Goal: Task Accomplishment & Management: Complete application form

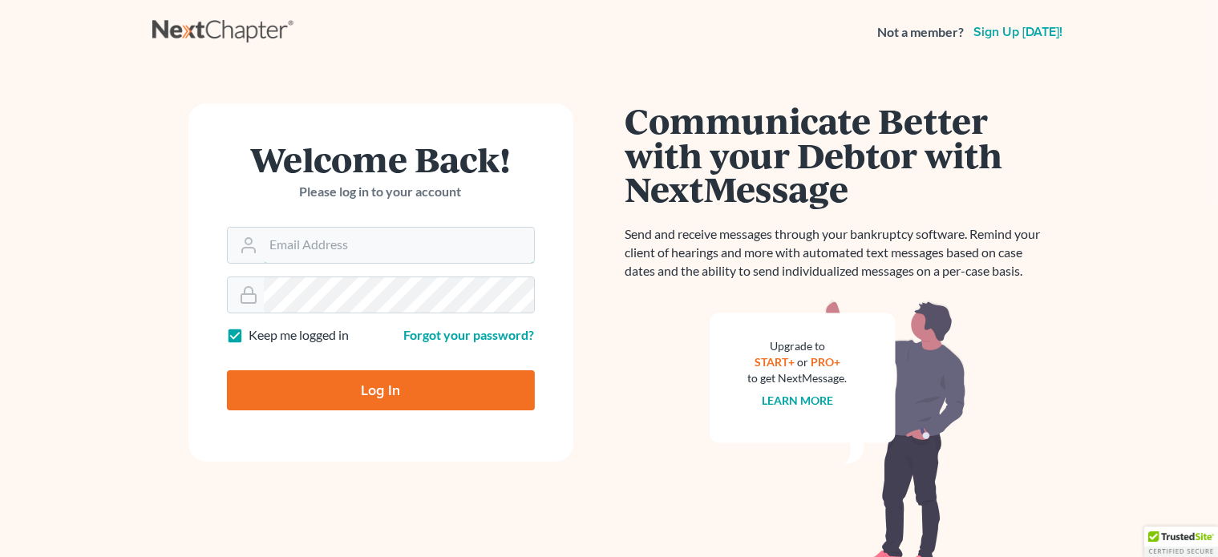
type input "daisy@wedefend.net"
click at [441, 400] on input "Log In" at bounding box center [381, 391] width 308 height 40
type input "Thinking..."
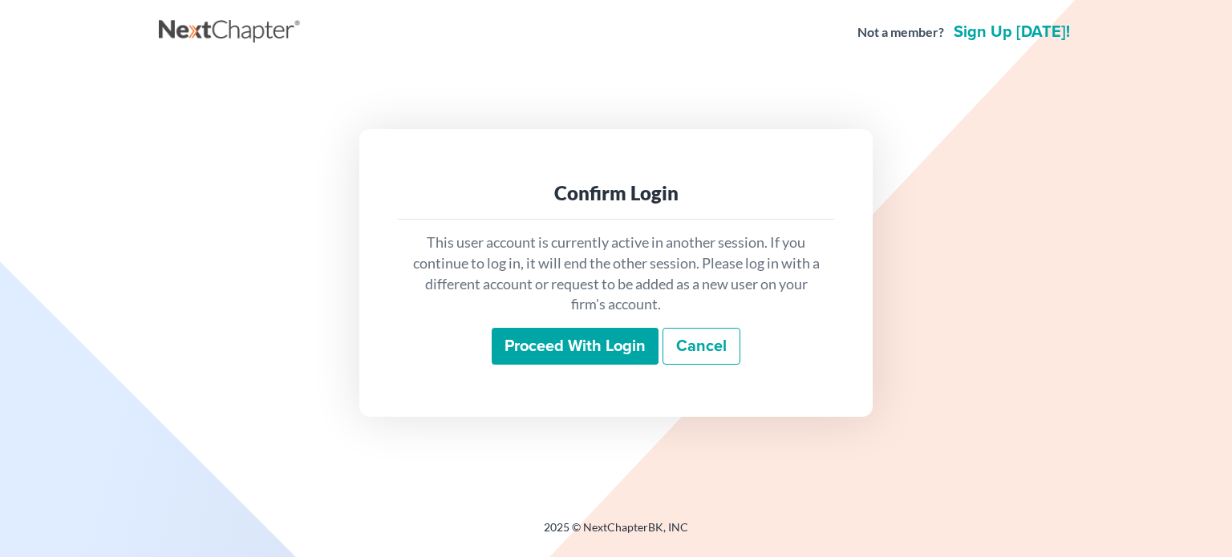
click at [507, 344] on input "Proceed with login" at bounding box center [575, 346] width 167 height 37
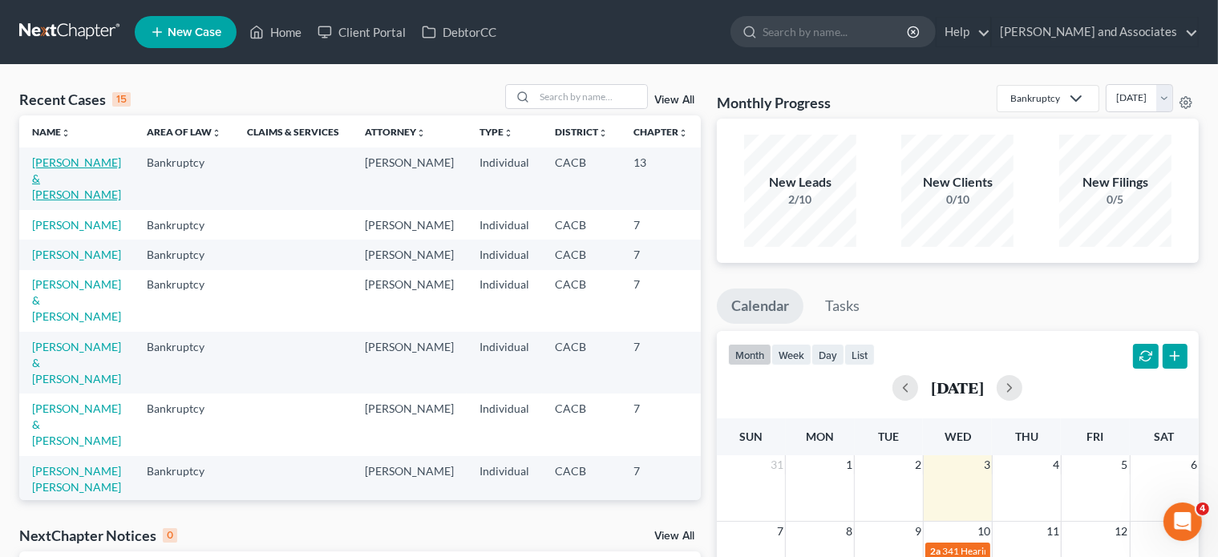
click at [35, 185] on link "Garcia, Carlos & Leticia" at bounding box center [76, 179] width 89 height 46
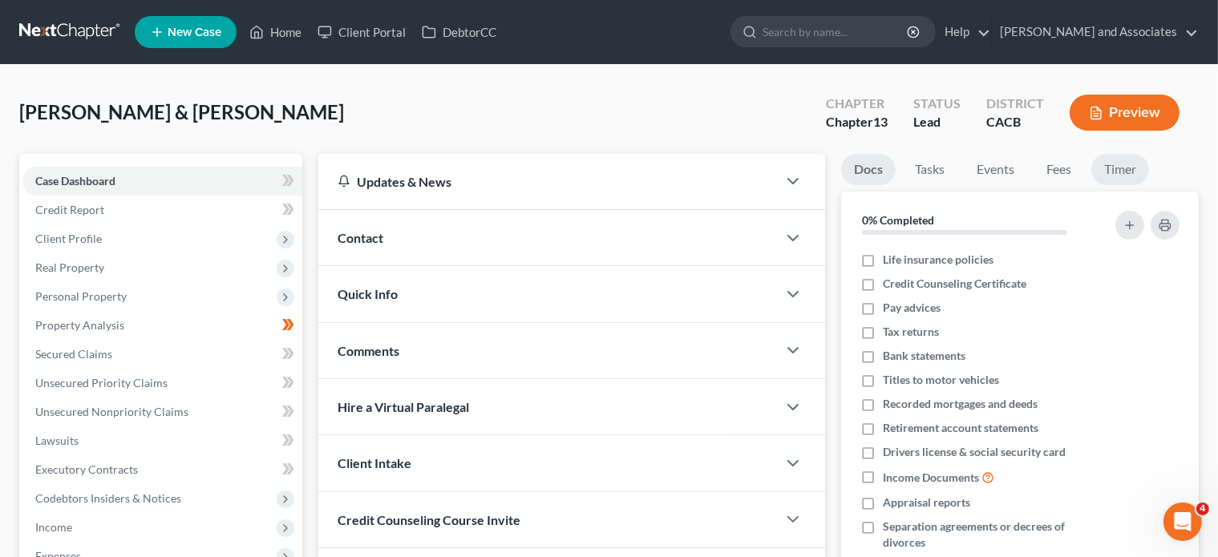
click at [1117, 164] on link "Timer" at bounding box center [1120, 169] width 58 height 31
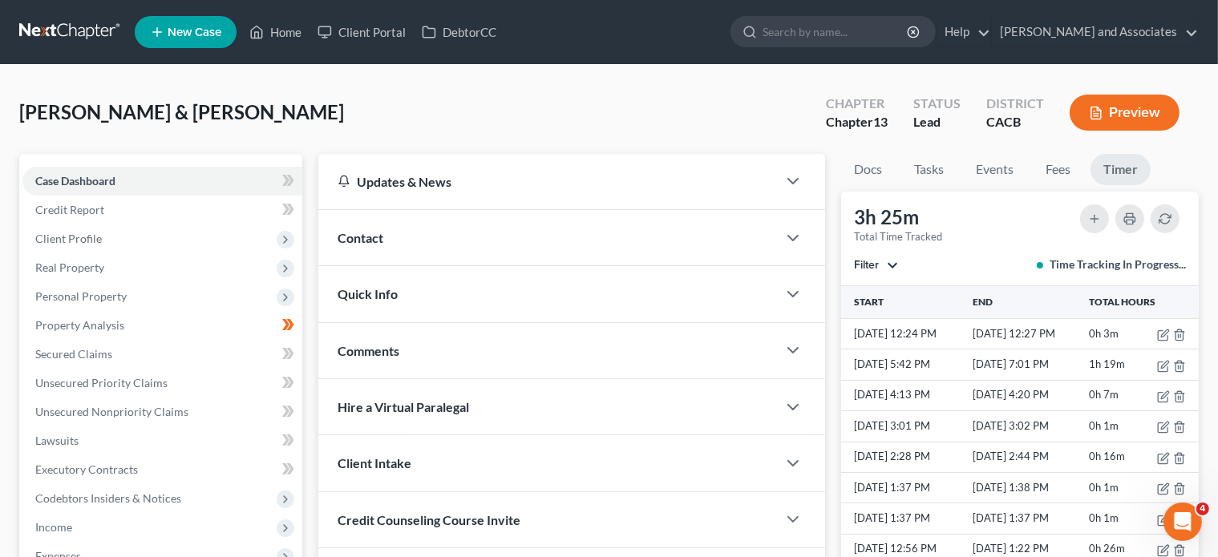
click at [875, 267] on span "Filter" at bounding box center [866, 265] width 25 height 14
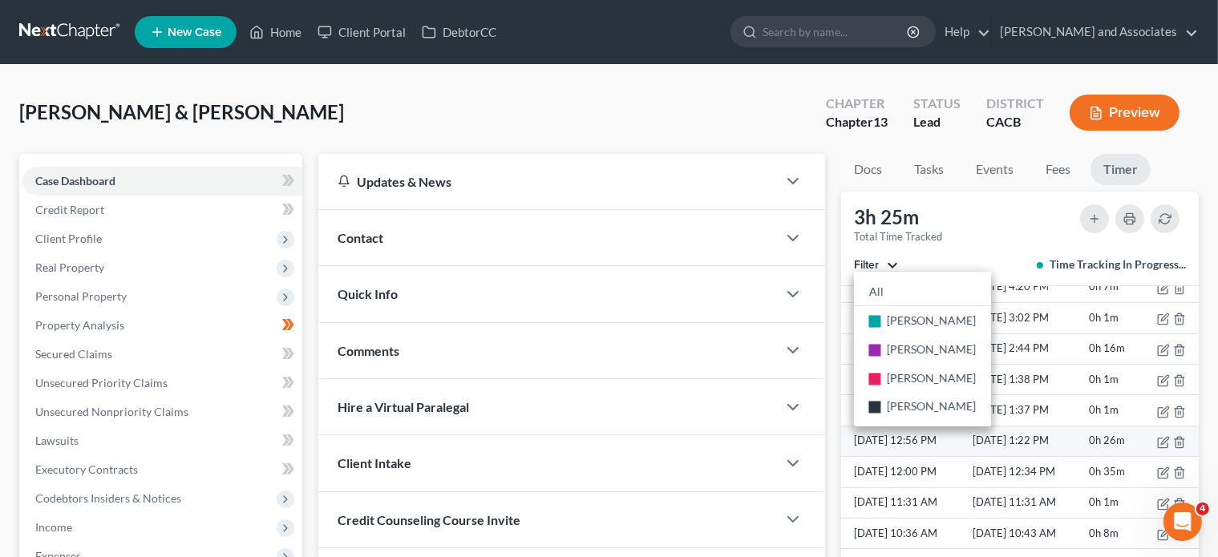
scroll to position [122, 0]
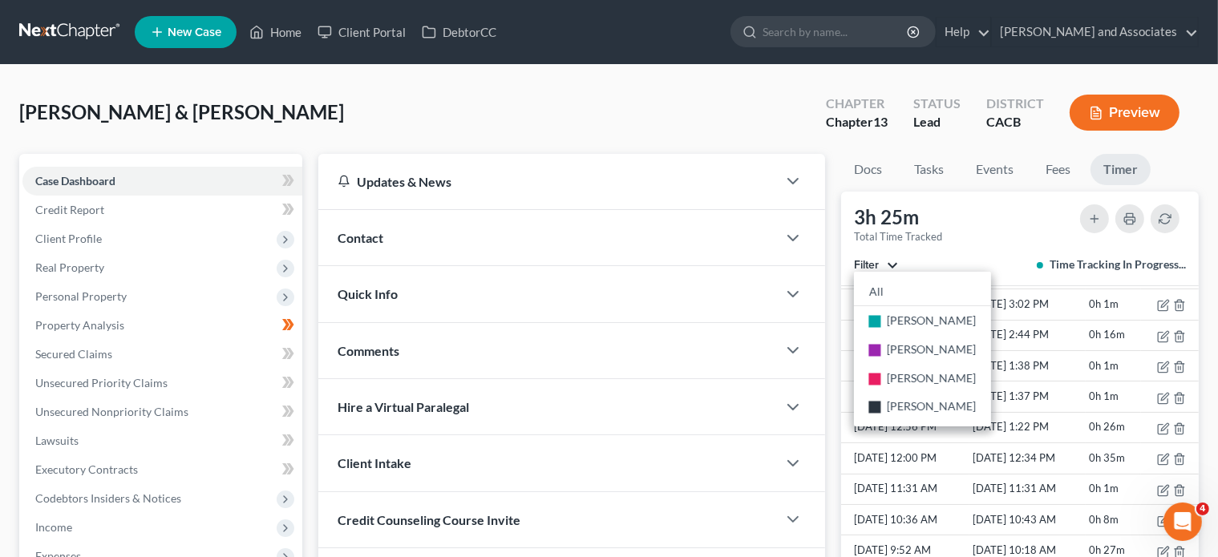
click at [999, 265] on div "Filter All stop Sandra Alvarado stop Michael Clayton stop Yadira Garcia stop Da…" at bounding box center [1020, 265] width 332 height 16
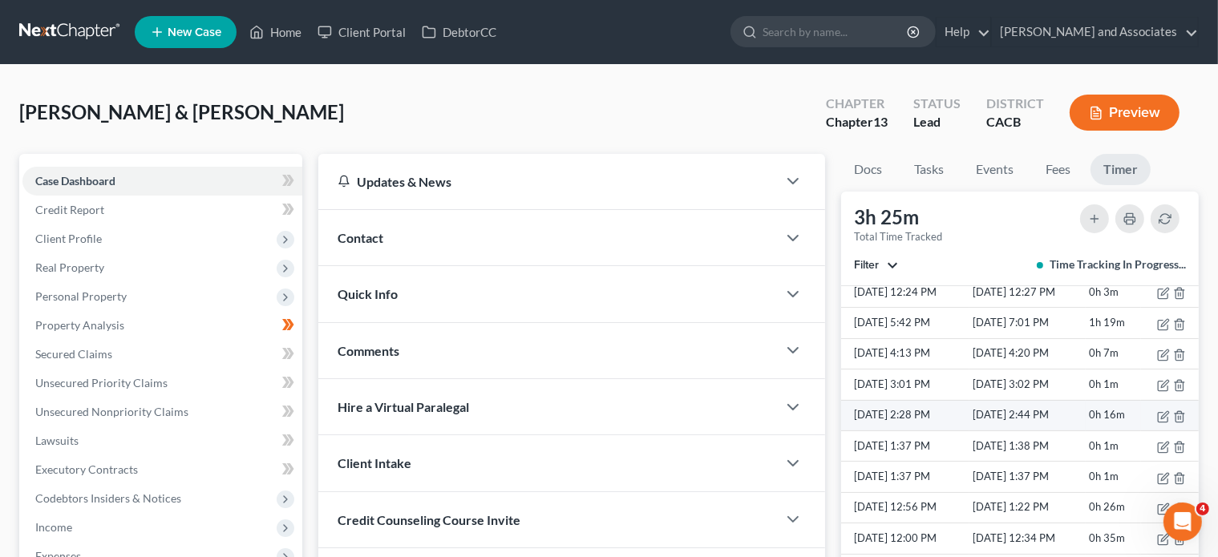
scroll to position [0, 0]
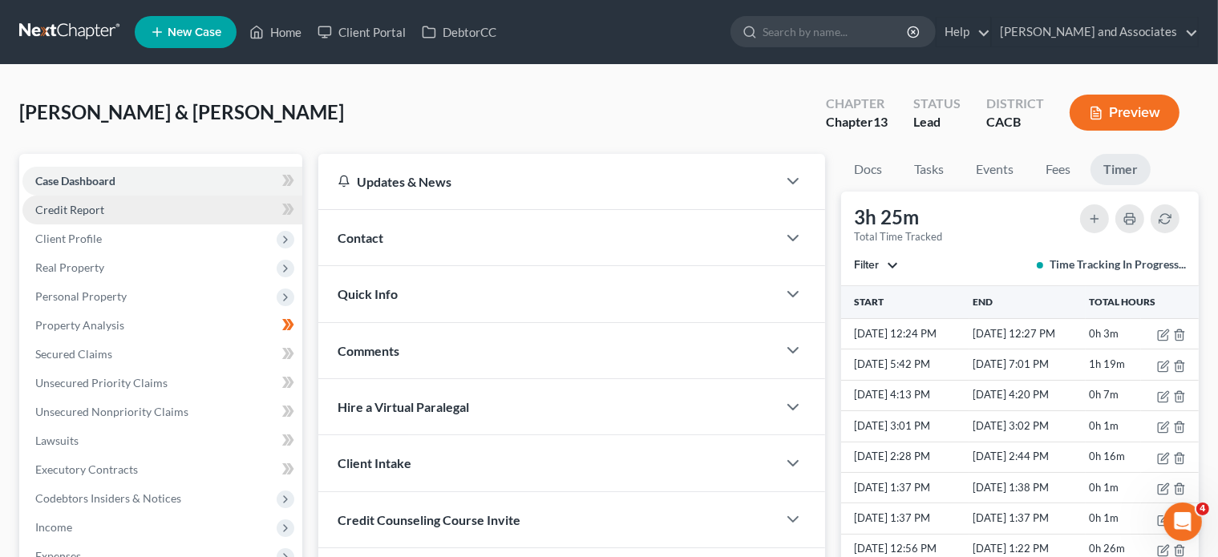
click at [162, 203] on link "Credit Report" at bounding box center [162, 210] width 280 height 29
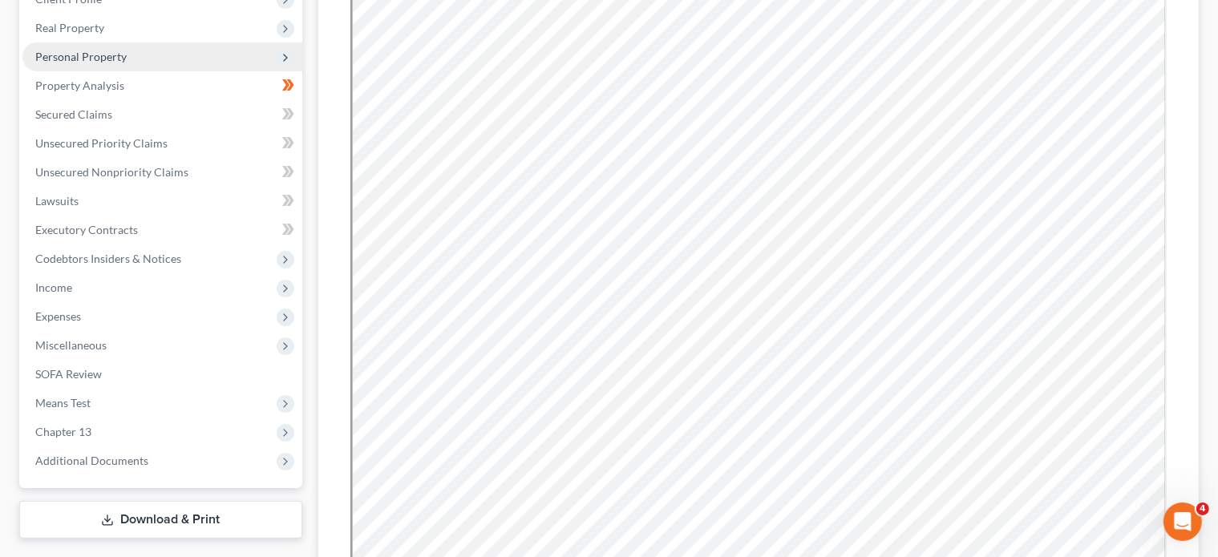
scroll to position [241, 0]
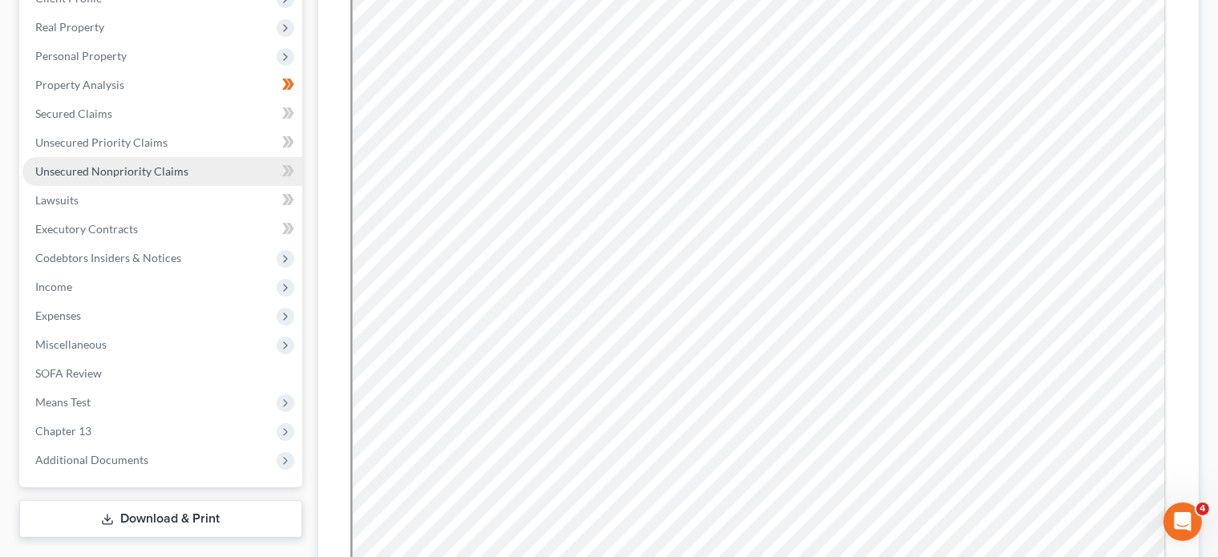
click at [167, 165] on span "Unsecured Nonpriority Claims" at bounding box center [111, 171] width 153 height 14
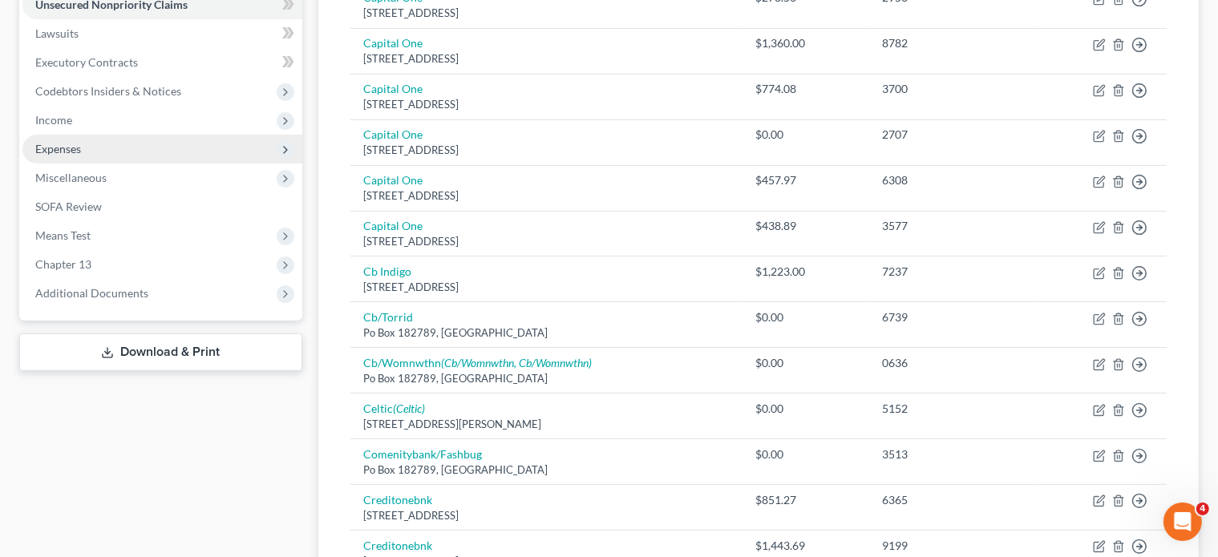
scroll to position [401, 0]
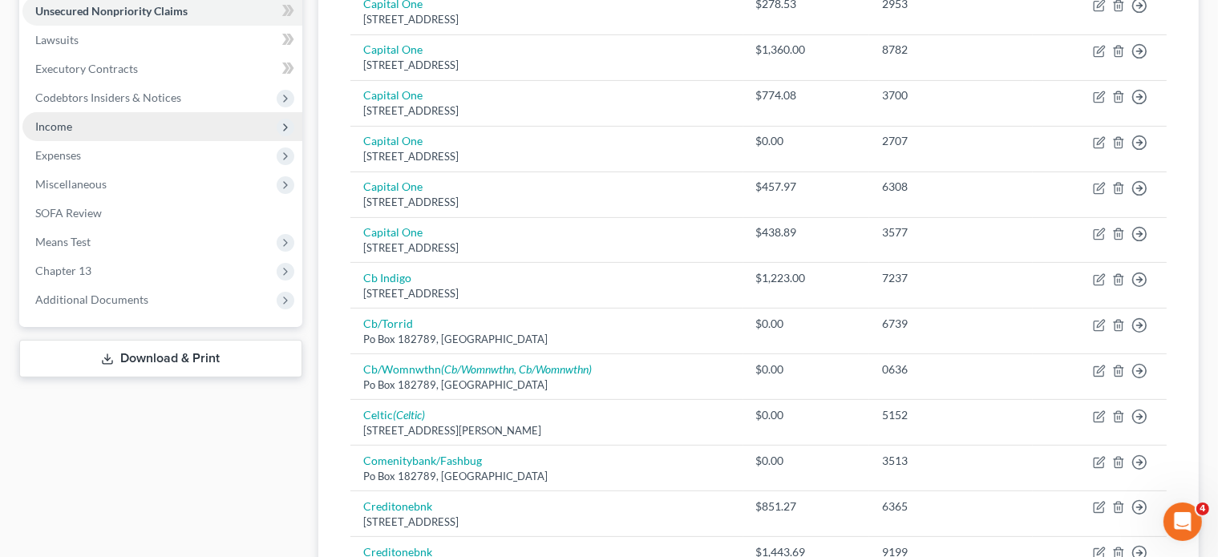
click at [111, 124] on span "Income" at bounding box center [162, 126] width 280 height 29
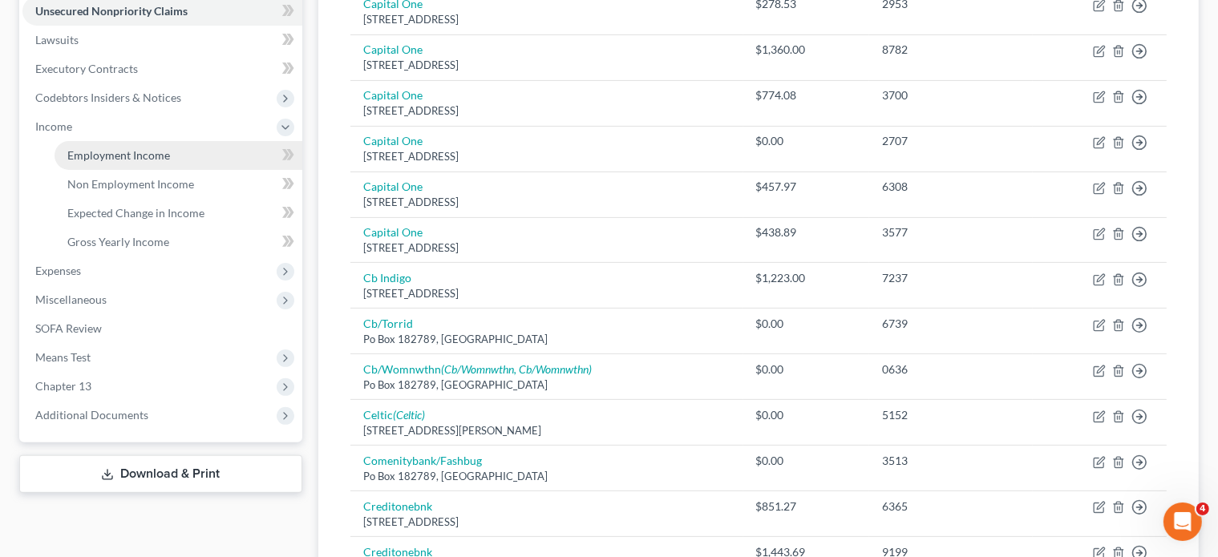
click at [119, 162] on link "Employment Income" at bounding box center [179, 155] width 248 height 29
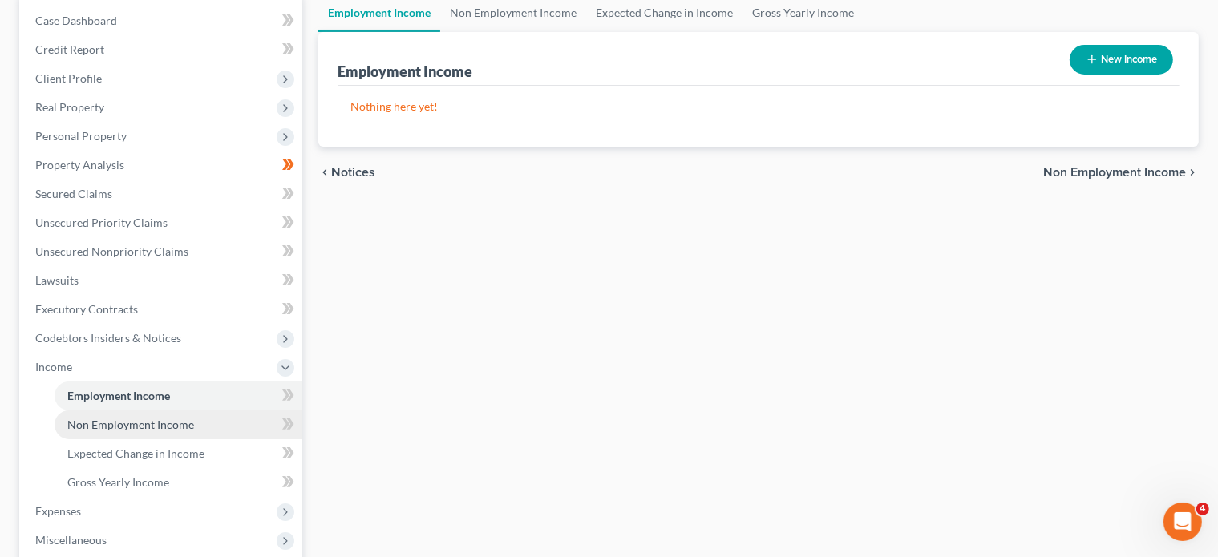
click at [103, 438] on link "Non Employment Income" at bounding box center [179, 425] width 248 height 29
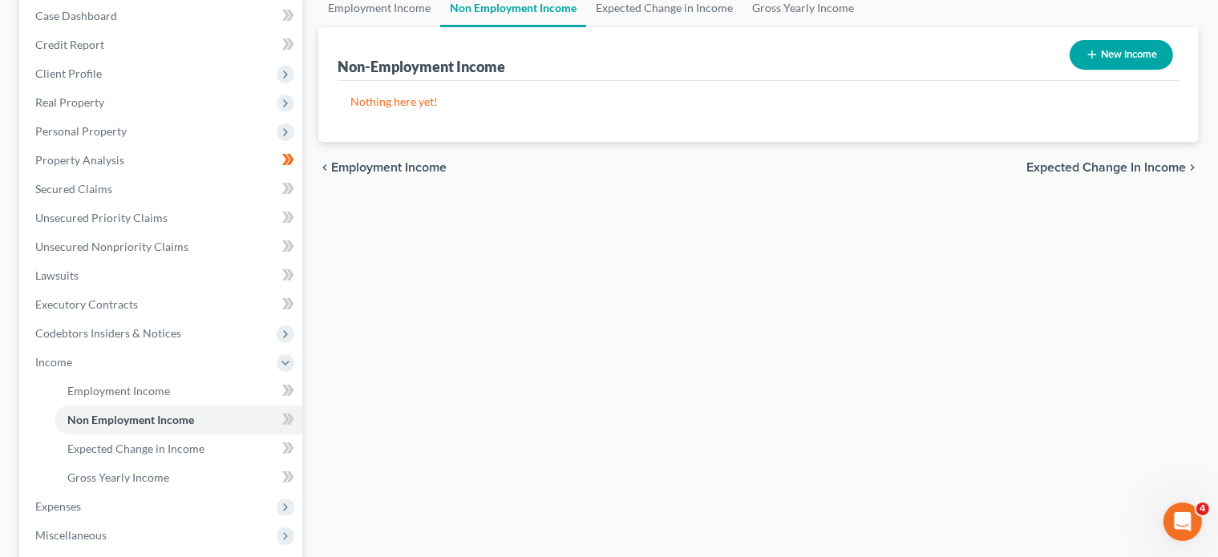
scroll to position [321, 0]
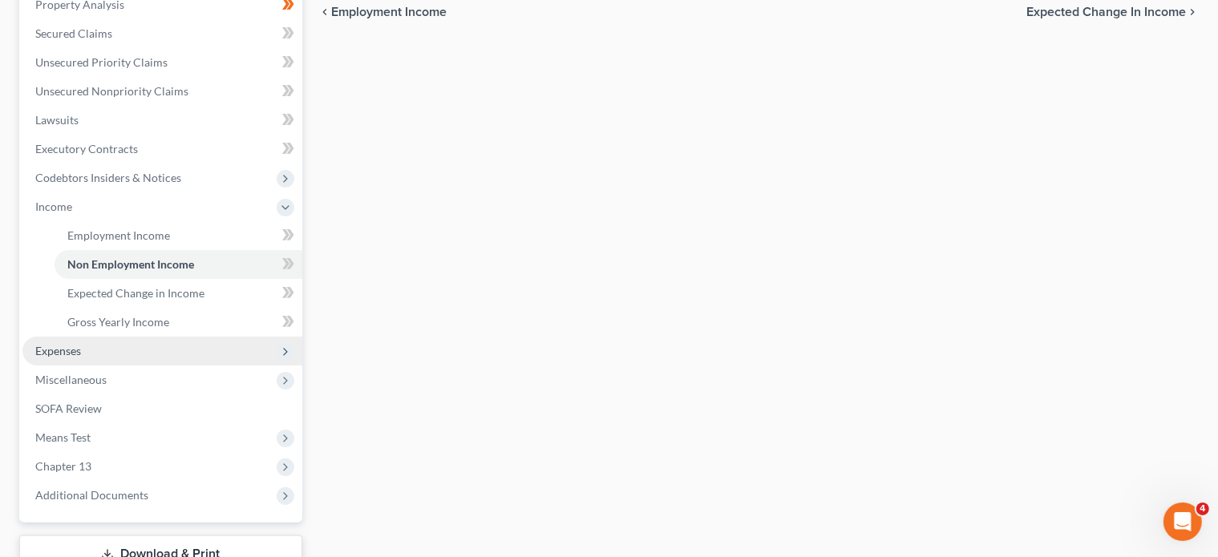
click at [75, 357] on span "Expenses" at bounding box center [58, 351] width 46 height 14
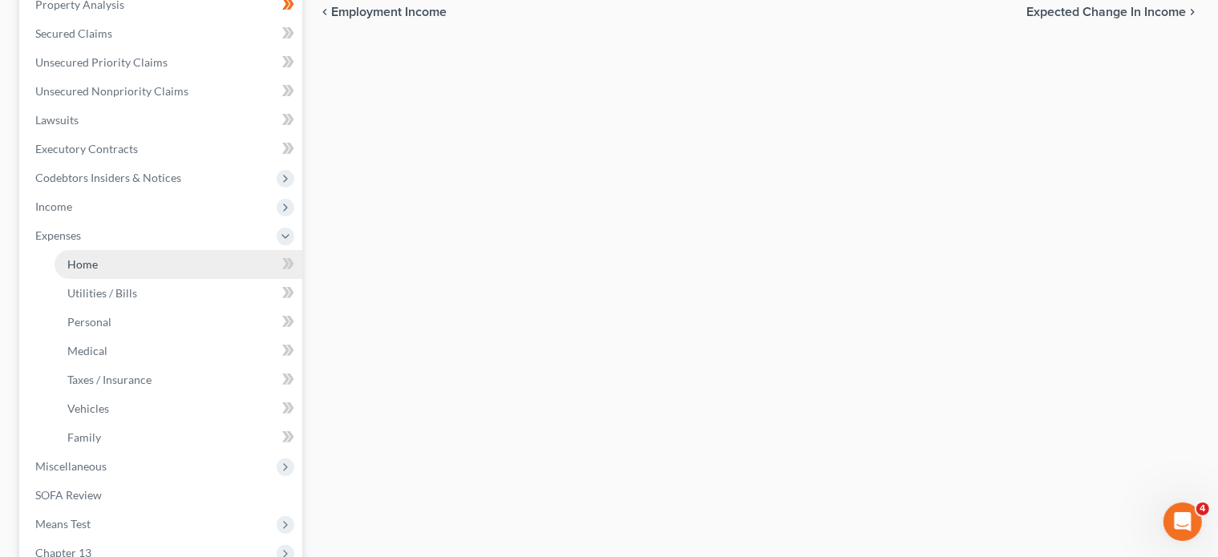
click at [122, 269] on link "Home" at bounding box center [179, 264] width 248 height 29
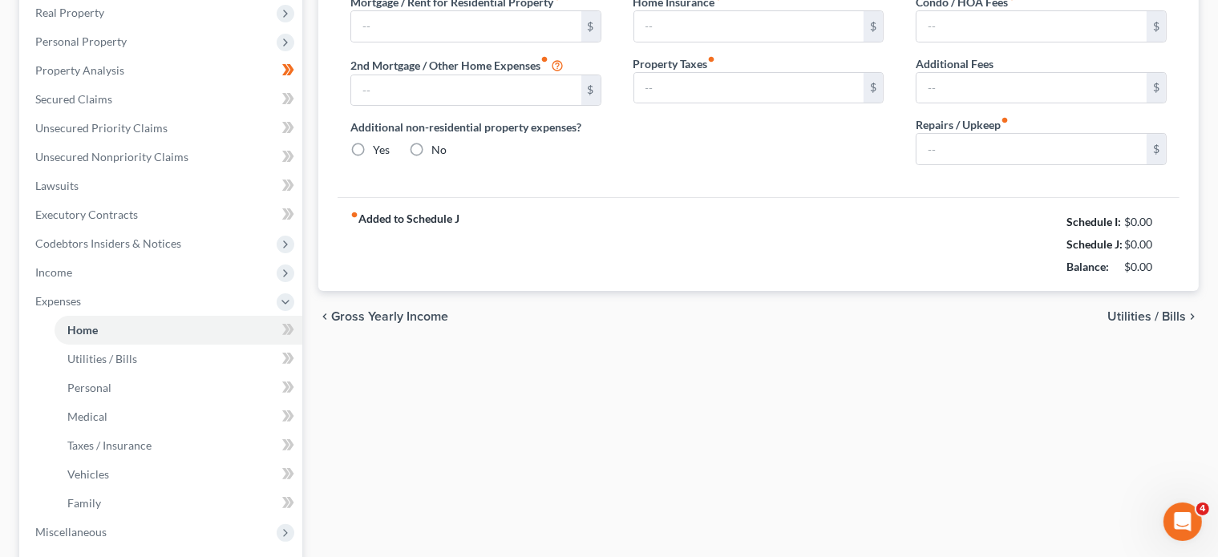
type input "0.00"
radio input "true"
type input "0.00"
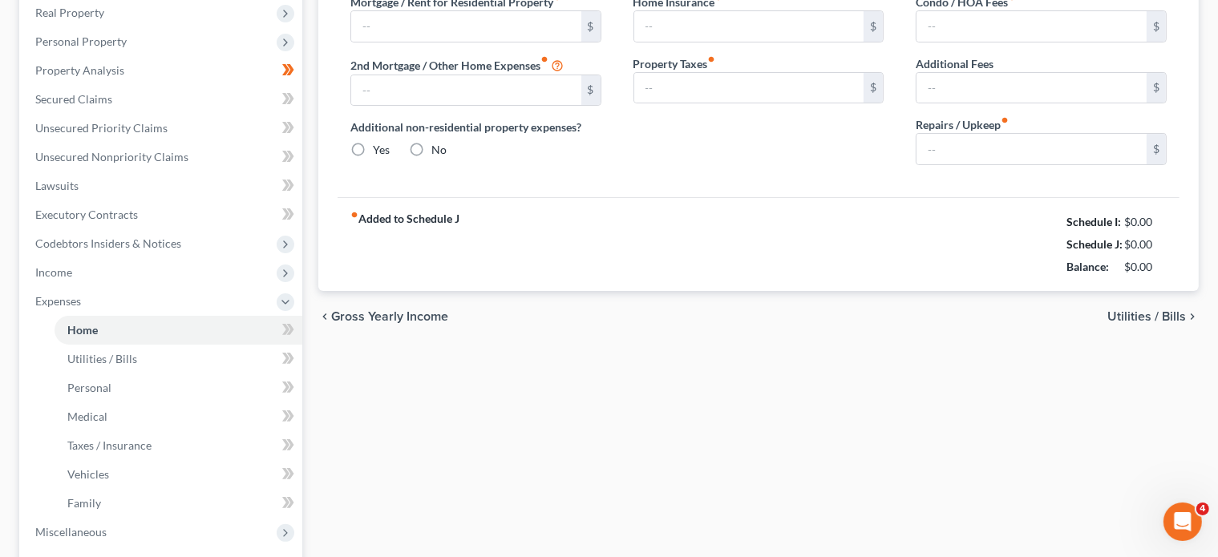
type input "0.00"
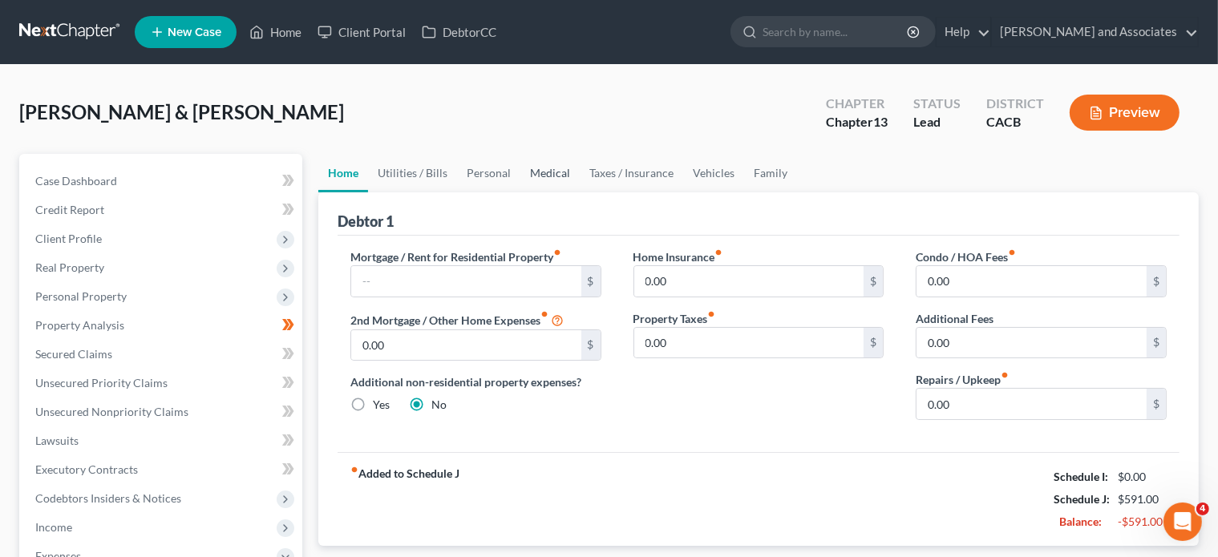
click at [541, 176] on link "Medical" at bounding box center [549, 173] width 59 height 38
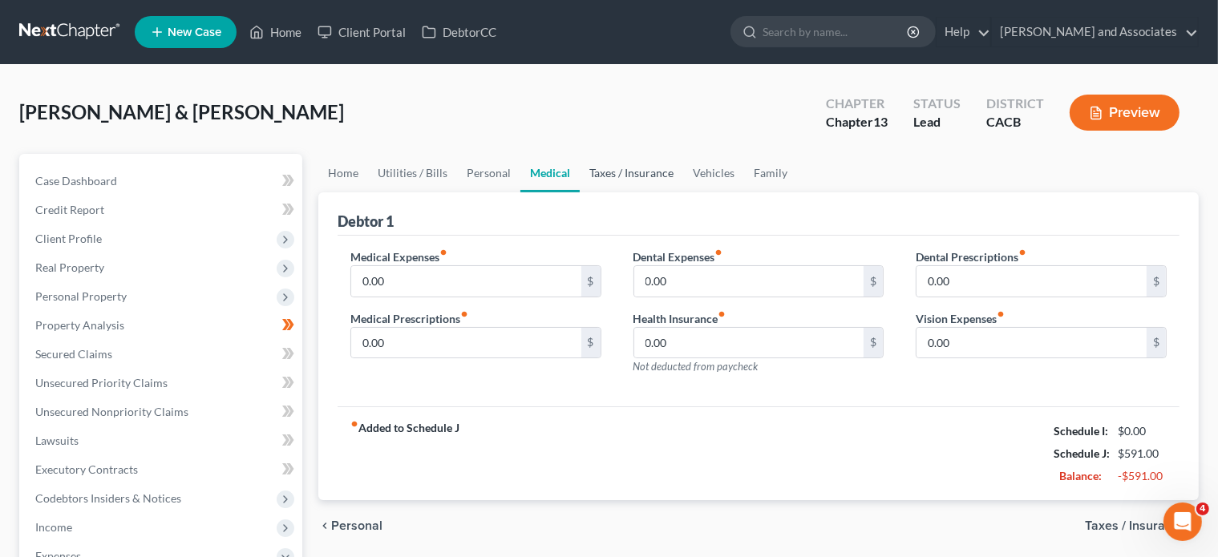
click at [654, 174] on link "Taxes / Insurance" at bounding box center [631, 173] width 103 height 38
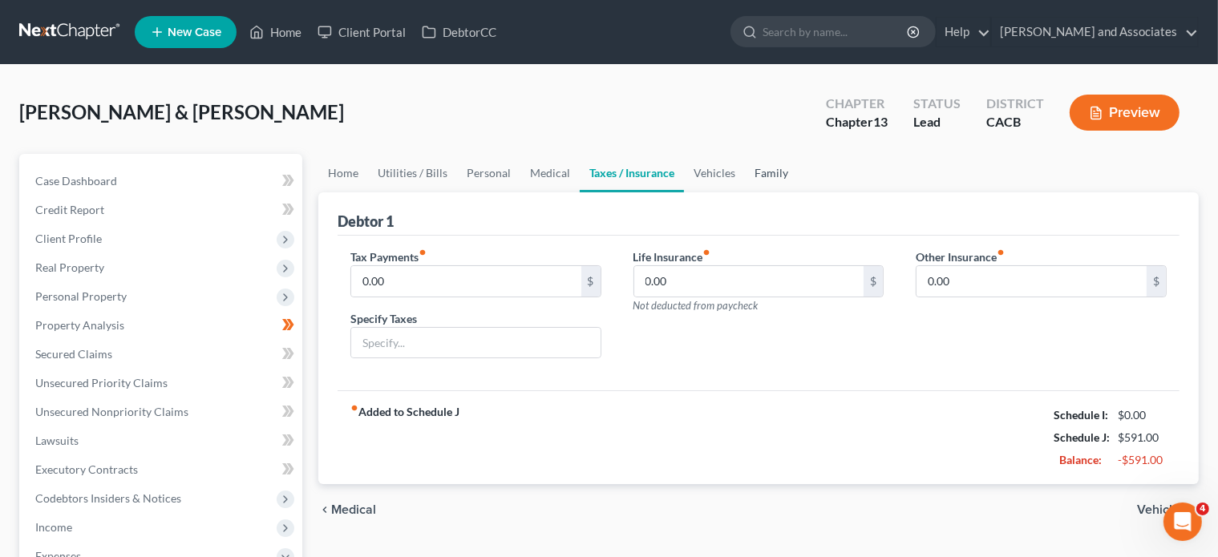
click at [763, 172] on link "Family" at bounding box center [771, 173] width 53 height 38
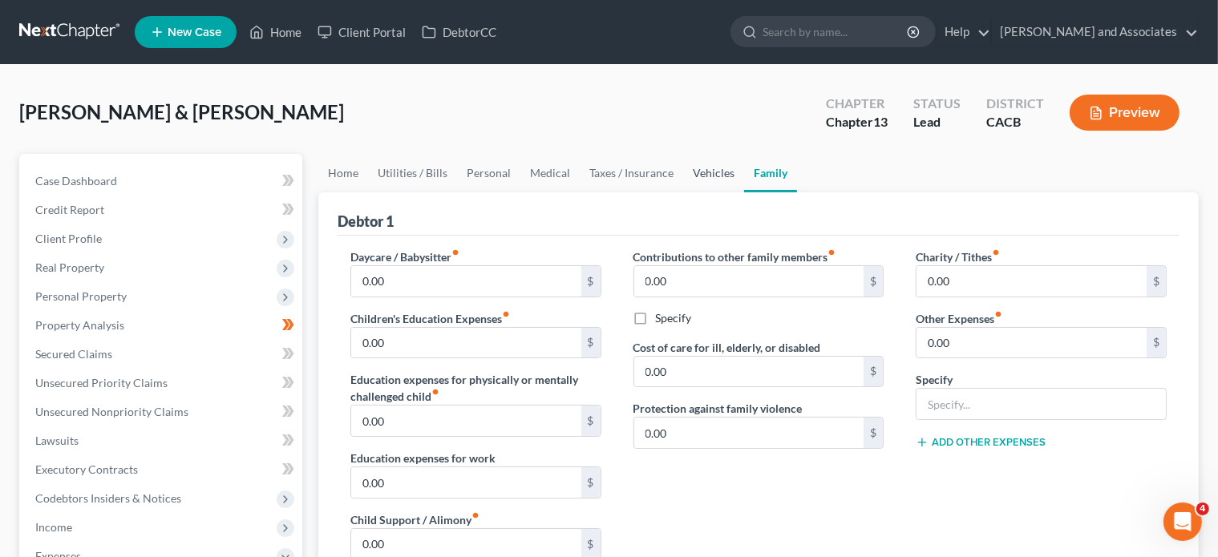
click at [710, 173] on link "Vehicles" at bounding box center [713, 173] width 61 height 38
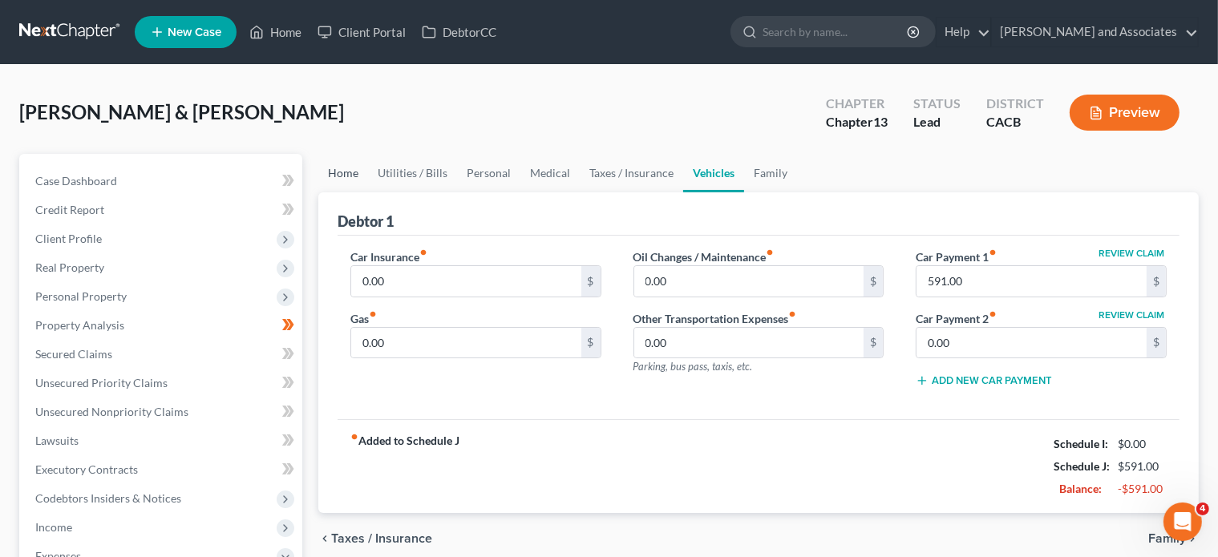
click at [343, 169] on link "Home" at bounding box center [343, 173] width 50 height 38
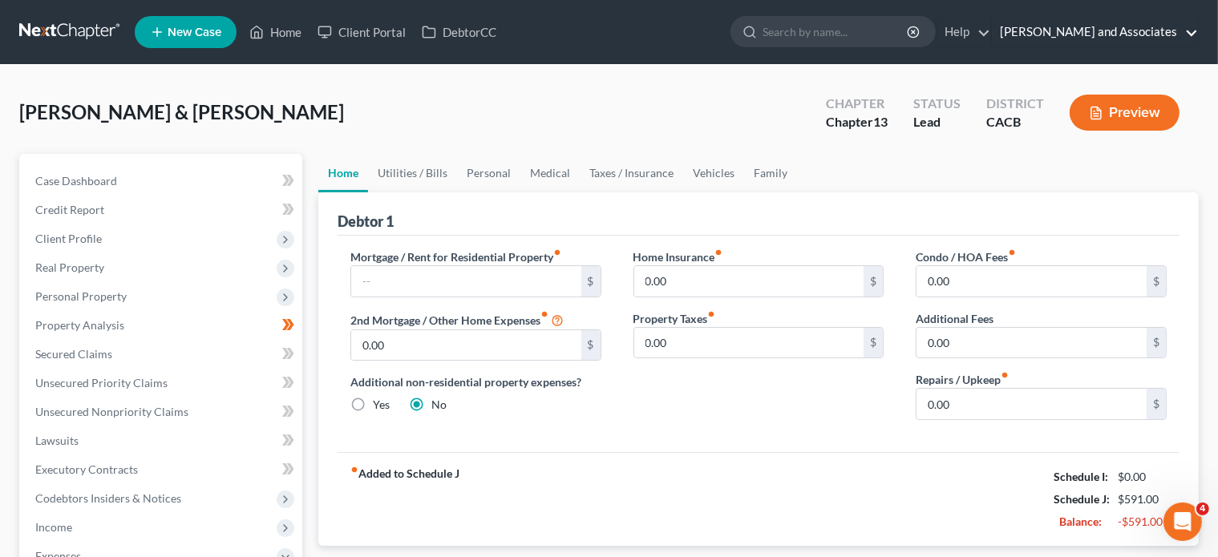
click at [1087, 38] on link "Michael B. Clayton and Associates" at bounding box center [1095, 32] width 206 height 29
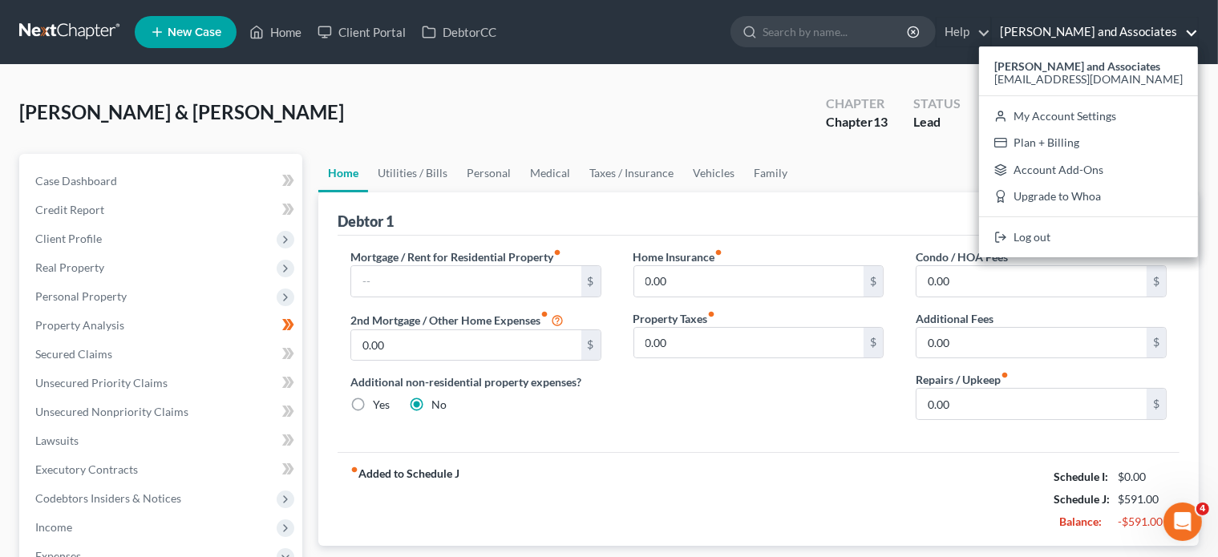
click at [706, 95] on div "Garcia, Carlos & Leticia Upgraded Chapter Chapter 13 Status Lead District CACB …" at bounding box center [609, 119] width 1180 height 70
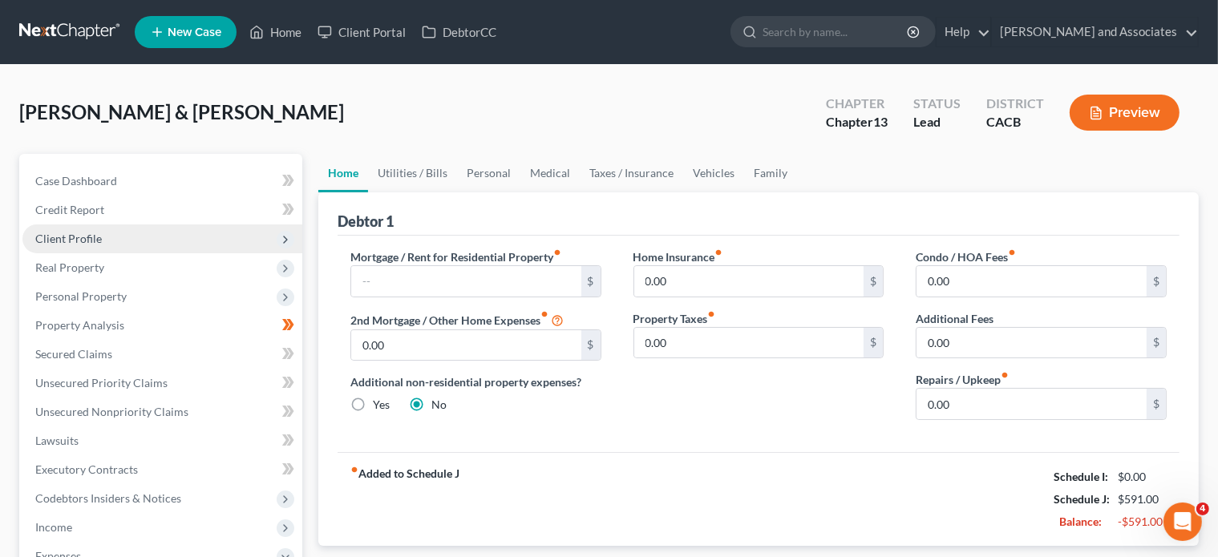
click at [91, 241] on span "Client Profile" at bounding box center [68, 239] width 67 height 14
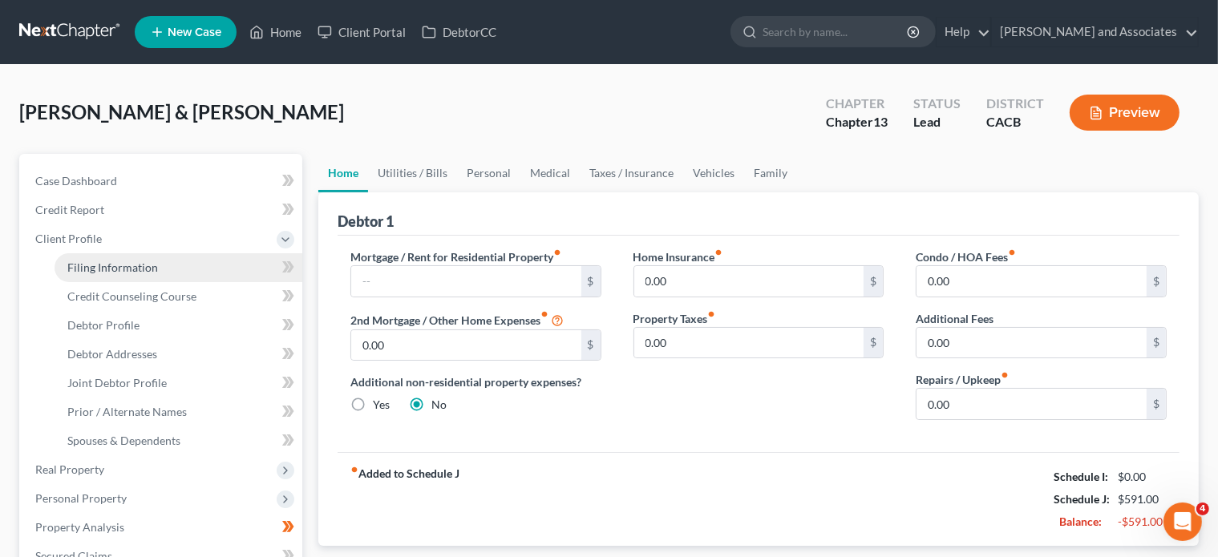
click at [95, 269] on span "Filing Information" at bounding box center [112, 268] width 91 height 14
select select "1"
select select "3"
select select "0"
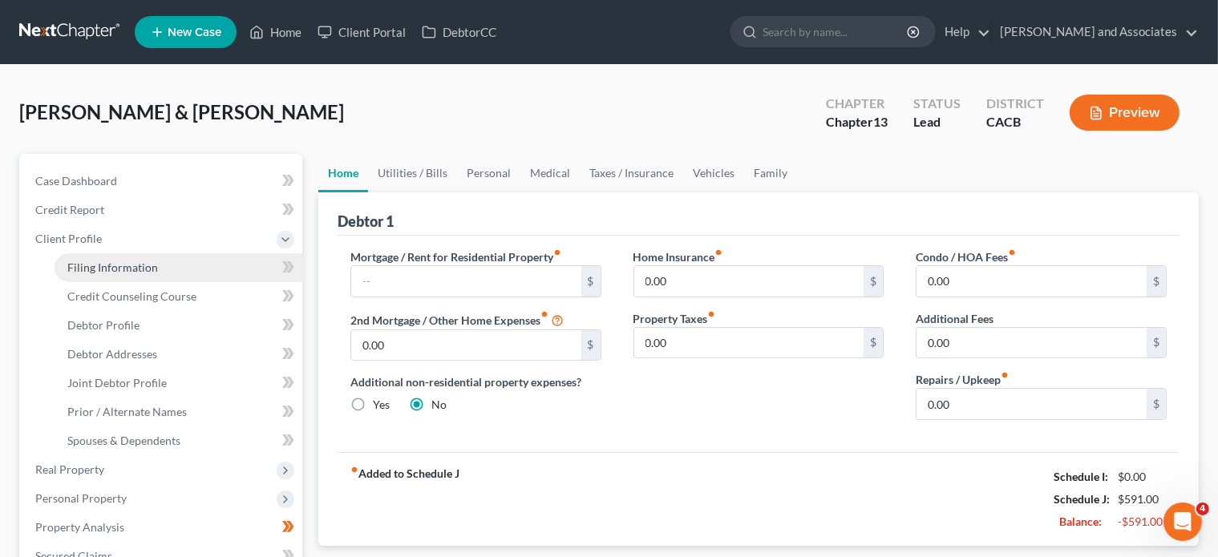
select select "4"
select select "1"
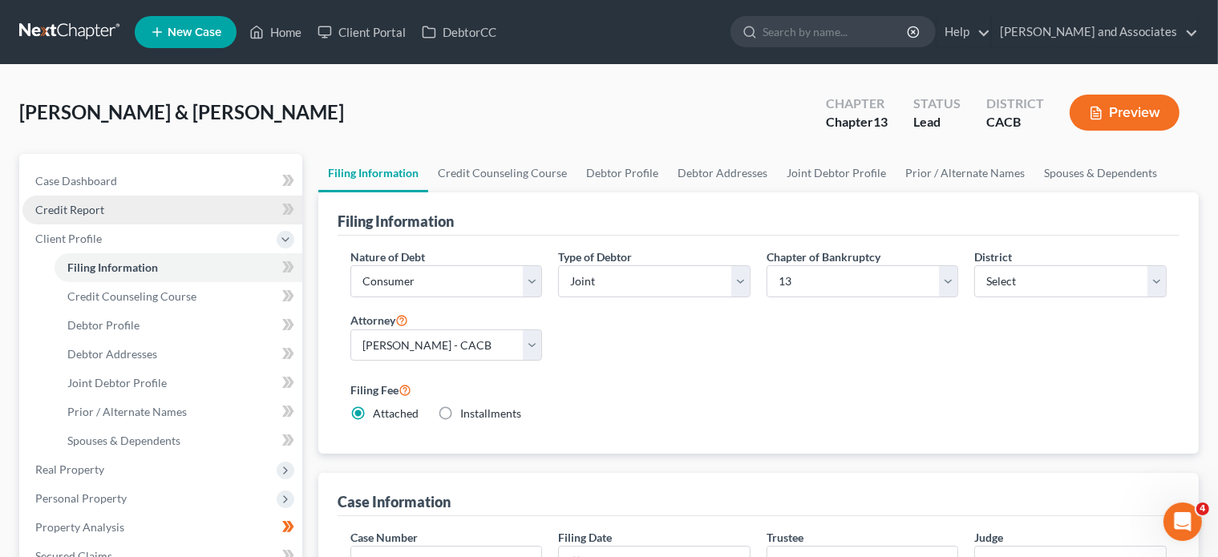
click at [188, 199] on link "Credit Report" at bounding box center [162, 210] width 280 height 29
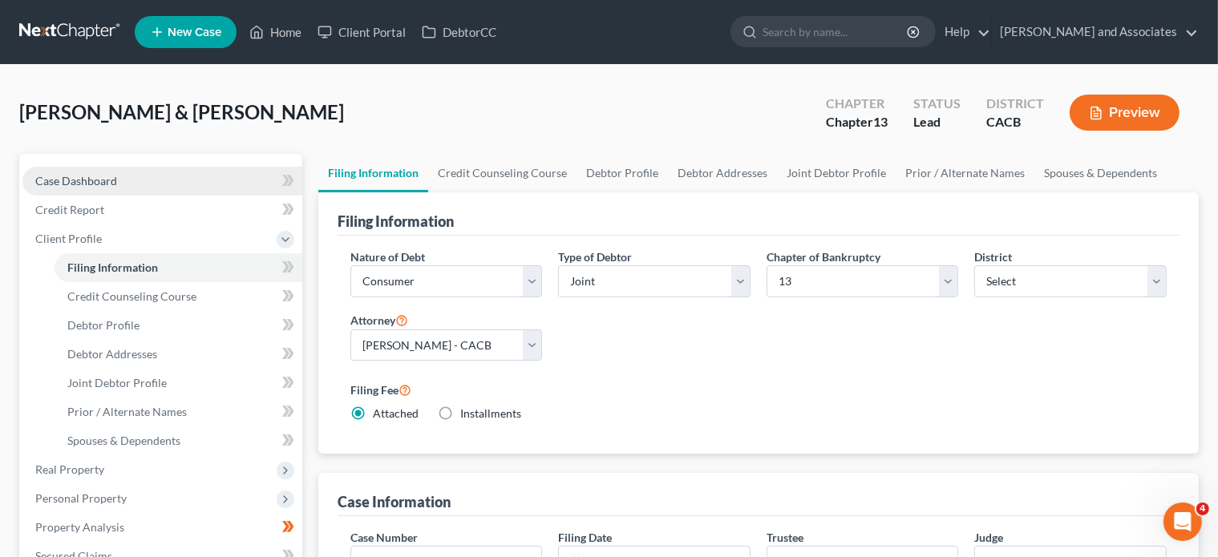
click at [192, 180] on link "Case Dashboard" at bounding box center [162, 181] width 280 height 29
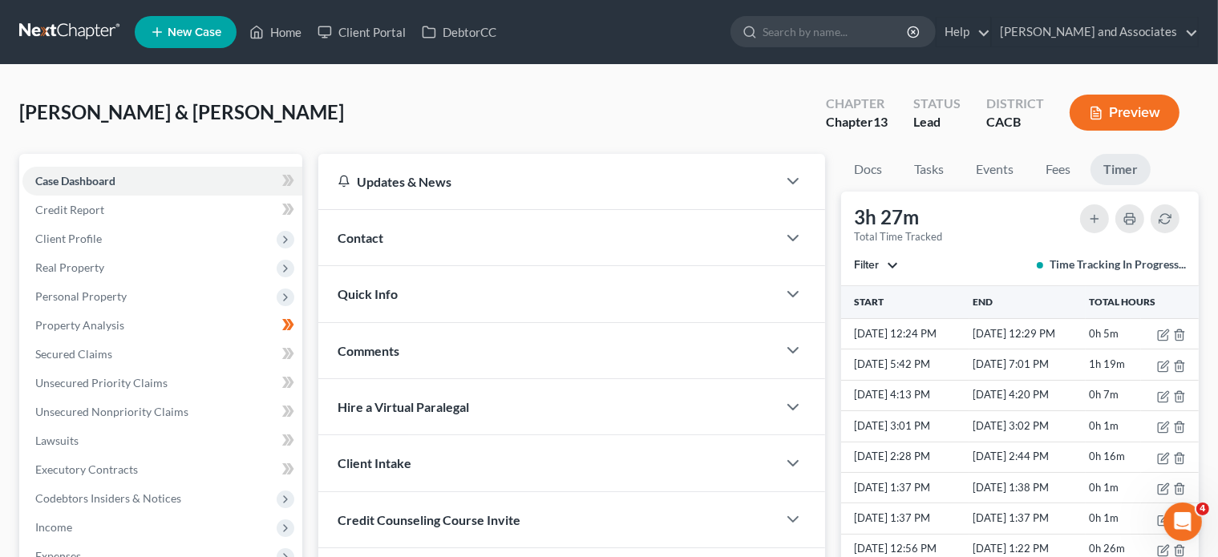
click at [898, 265] on button "Filter" at bounding box center [876, 265] width 44 height 11
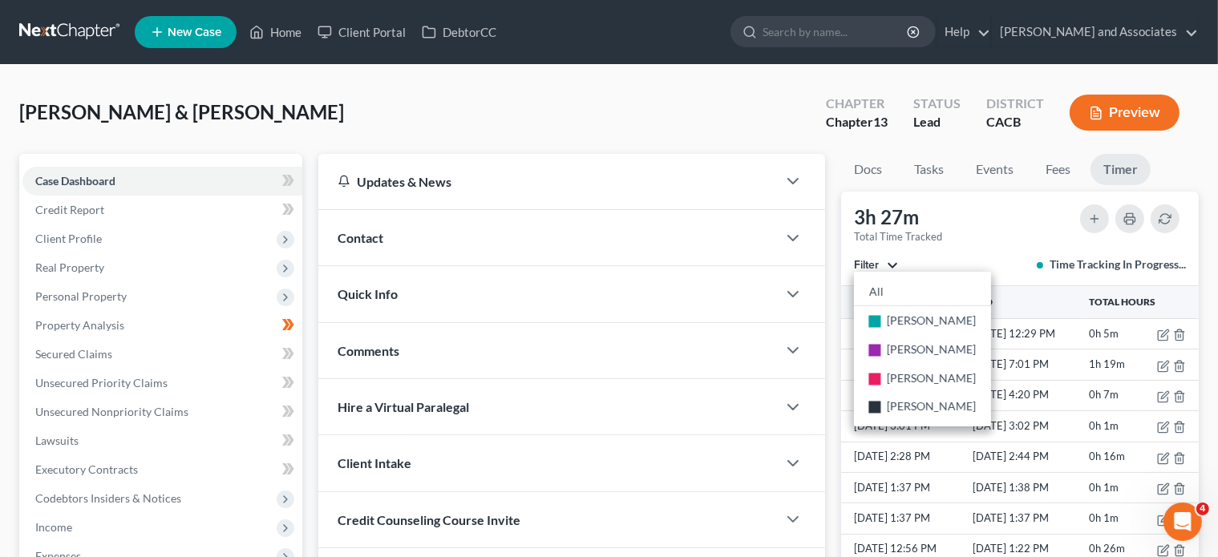
click at [1023, 243] on div "3h 27m Total Time Tracked Filter All stop Sandra Alvarado stop Michael Clayton …" at bounding box center [1020, 239] width 358 height 95
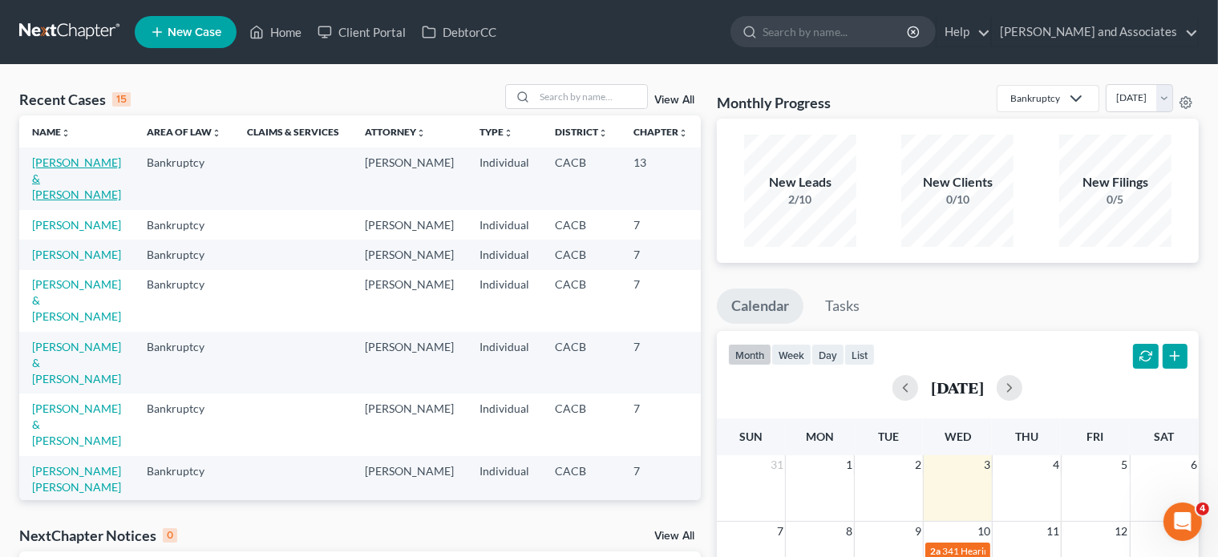
click at [45, 190] on link "Garcia, Carlos & Leticia" at bounding box center [76, 179] width 89 height 46
click at [1101, 33] on link "[PERSON_NAME] and Associates" at bounding box center [1095, 32] width 206 height 29
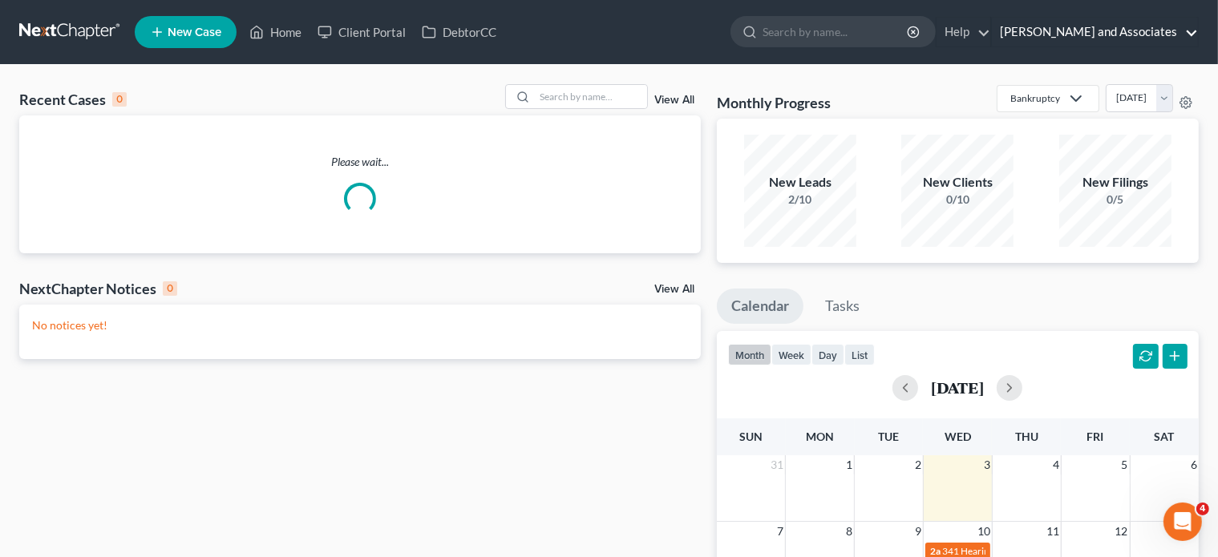
click at [1078, 32] on link "Michael B. Clayton and Associates" at bounding box center [1095, 32] width 206 height 29
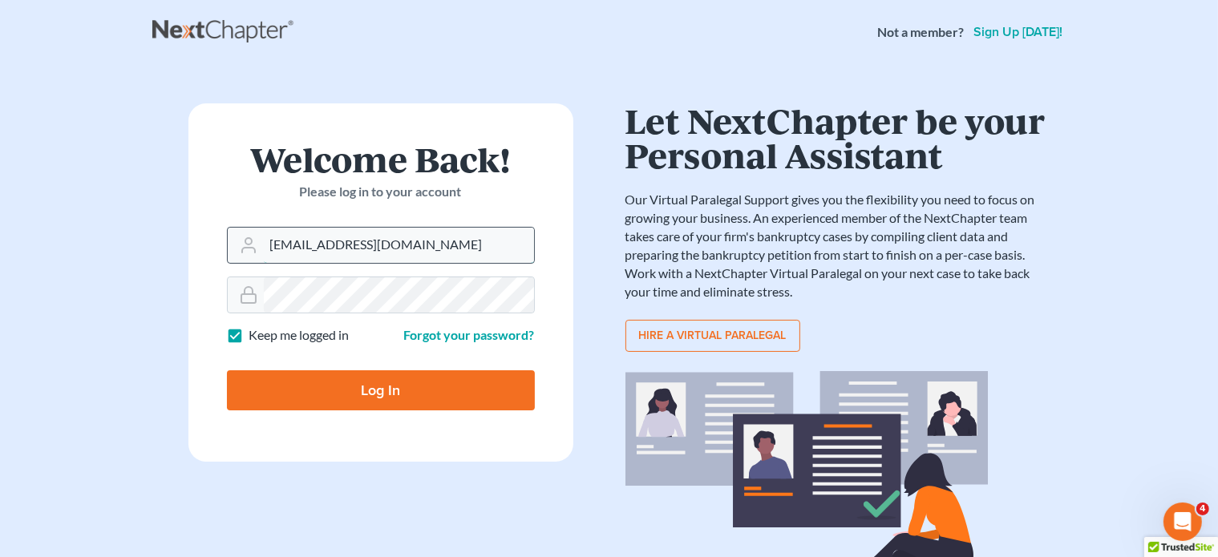
drag, startPoint x: 439, startPoint y: 237, endPoint x: 407, endPoint y: 241, distance: 32.3
click at [407, 241] on input "daisy@wedefend.net" at bounding box center [399, 245] width 270 height 35
type input "mbclayton@wedefend.net"
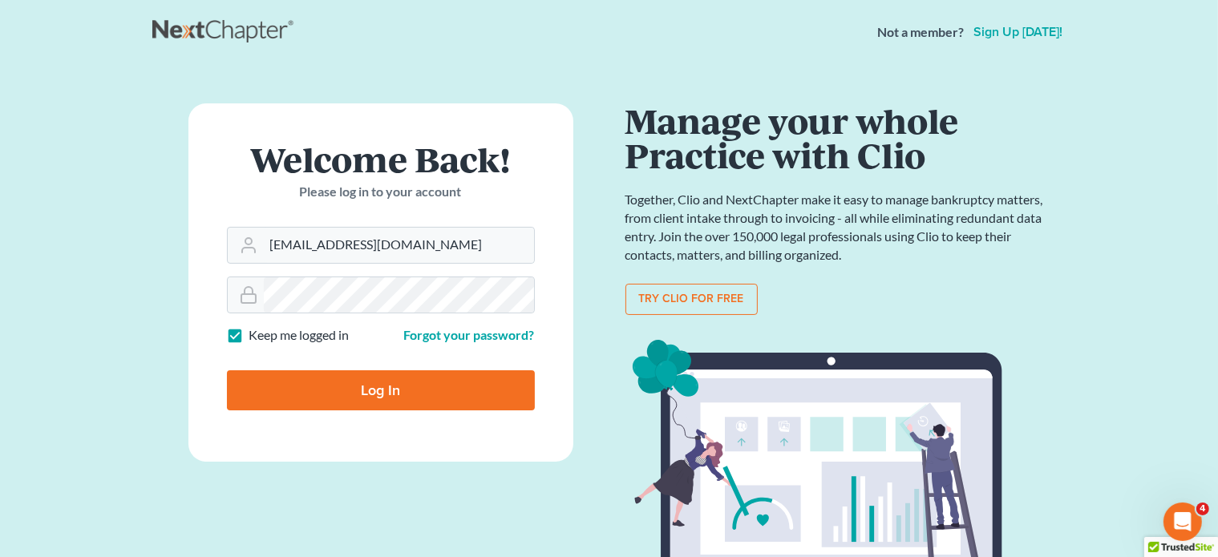
click at [438, 407] on input "Log In" at bounding box center [381, 391] width 308 height 40
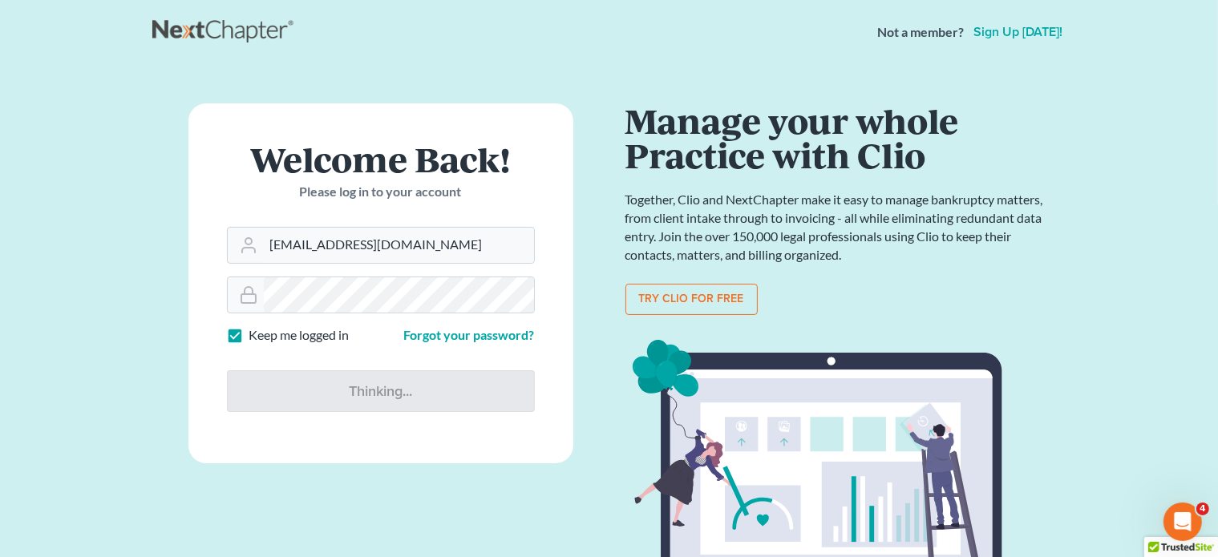
type input "Thinking..."
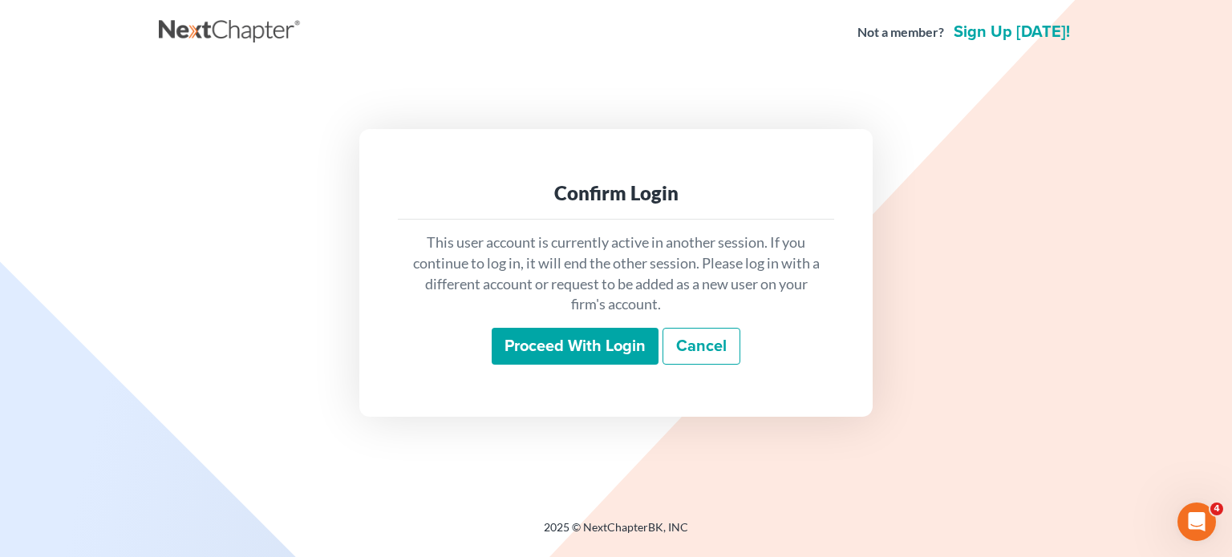
click at [557, 339] on input "Proceed with login" at bounding box center [575, 346] width 167 height 37
